Goal: Information Seeking & Learning: Learn about a topic

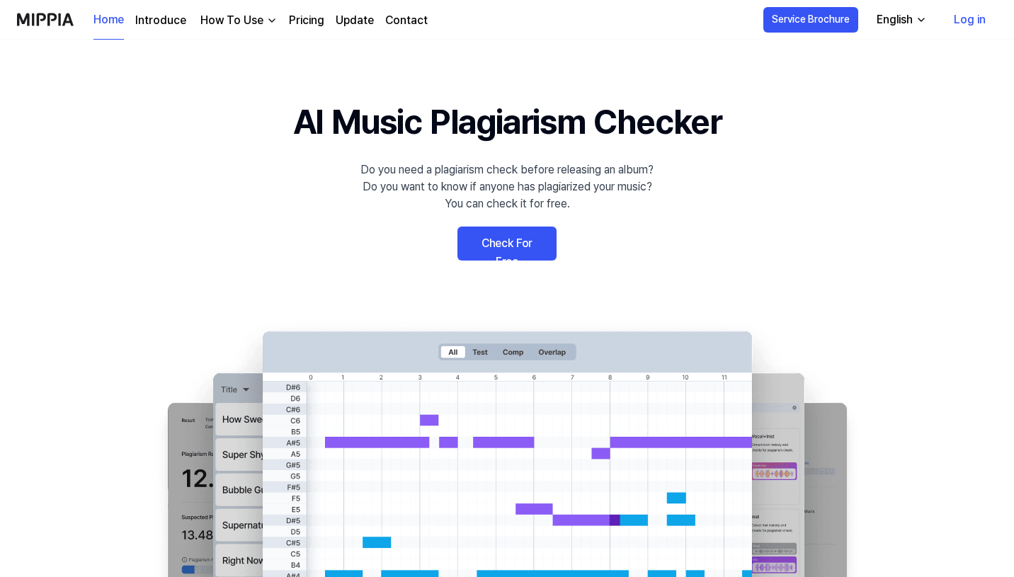
click at [511, 244] on link "Check For Free" at bounding box center [506, 244] width 99 height 34
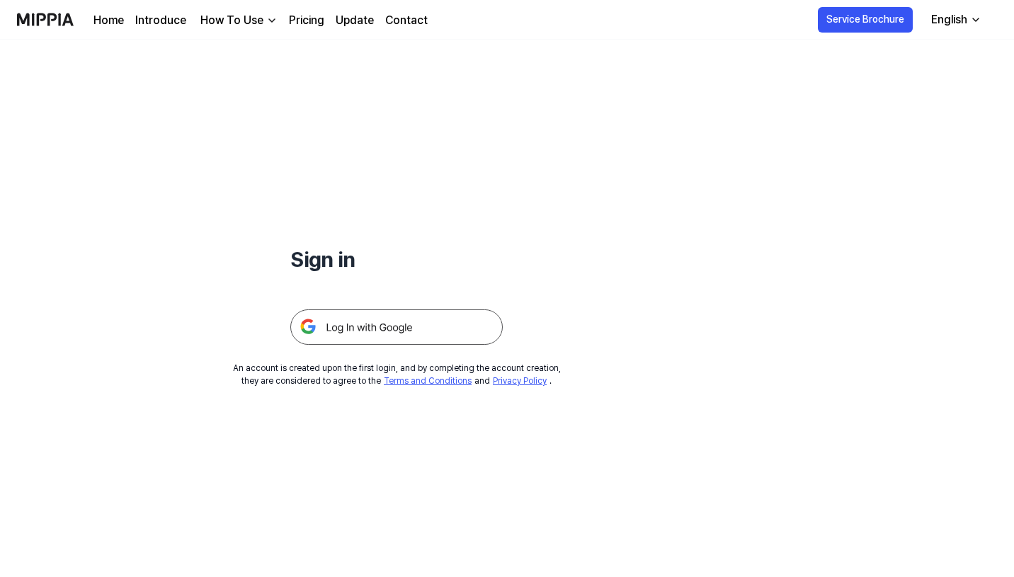
click at [309, 23] on link "Pricing" at bounding box center [306, 20] width 35 height 17
